Goal: Complete application form

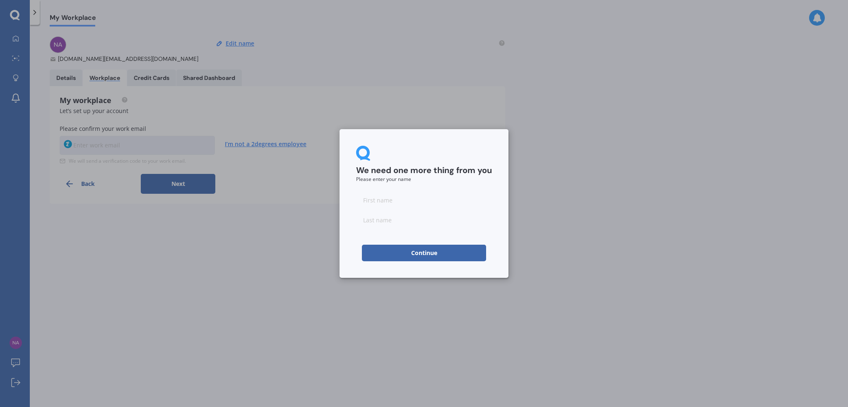
click at [121, 143] on div "We need one more thing from you Please enter your name Continue" at bounding box center [424, 203] width 848 height 407
click at [393, 198] on input at bounding box center [424, 200] width 136 height 17
type input "nazeema"
click at [395, 222] on input at bounding box center [424, 220] width 136 height 17
type input "dhala"
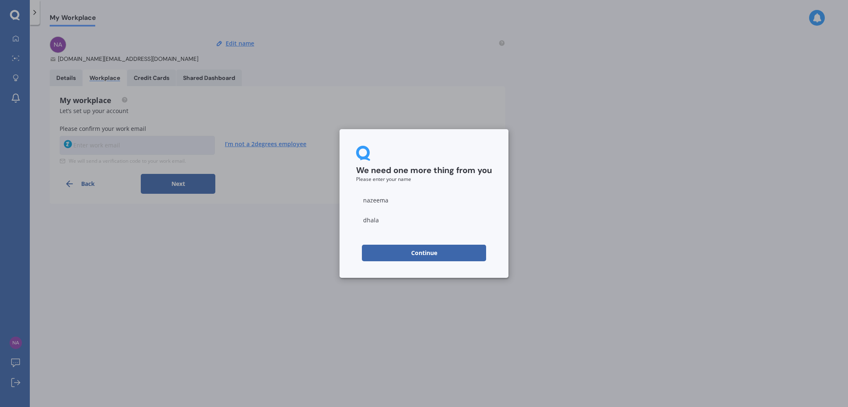
click at [426, 256] on button "Continue" at bounding box center [424, 253] width 124 height 17
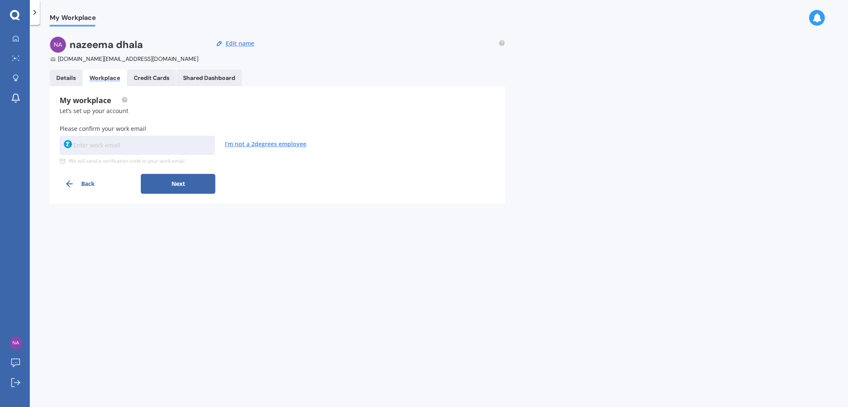
click at [148, 149] on input at bounding box center [137, 145] width 155 height 19
type input "[EMAIL_ADDRESS][DOMAIN_NAME]"
click at [192, 183] on button "Next" at bounding box center [178, 184] width 75 height 20
click at [109, 146] on input at bounding box center [137, 145] width 155 height 19
click at [200, 129] on h3 "We’ve sent a code to [EMAIL_ADDRESS][DOMAIN_NAME]" at bounding box center [278, 128] width 436 height 7
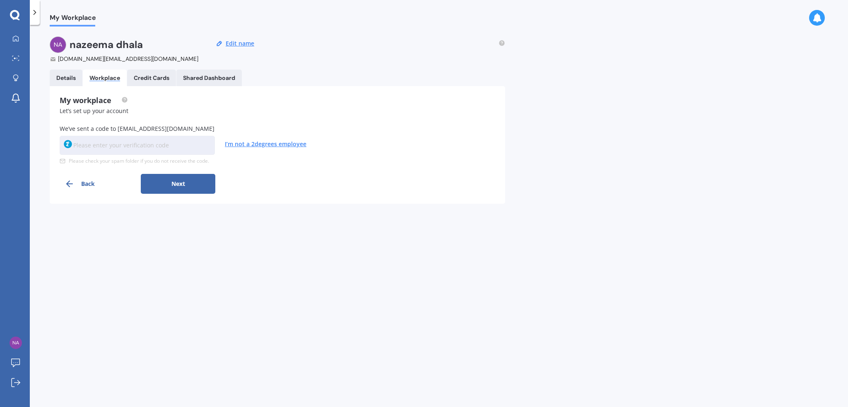
click at [69, 163] on div "Please check your spam folder if you do not receive the code." at bounding box center [278, 161] width 436 height 6
